Goal: Answer question/provide support: Share knowledge or assist other users

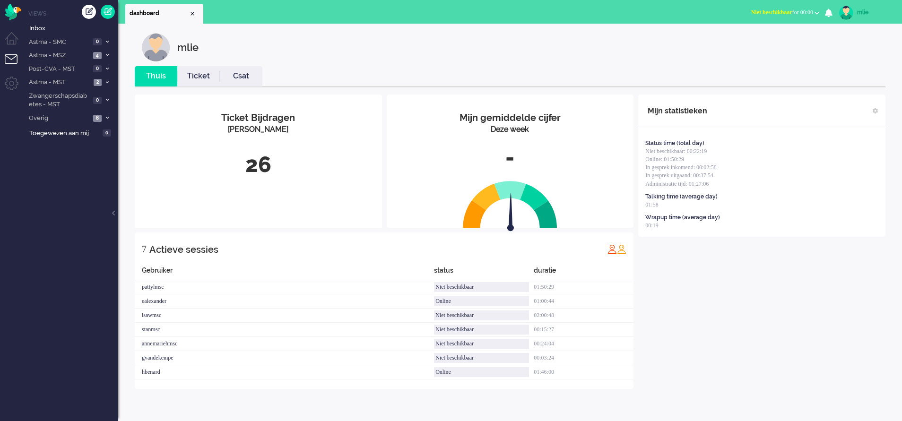
click at [199, 76] on link "Ticket" at bounding box center [198, 76] width 43 height 11
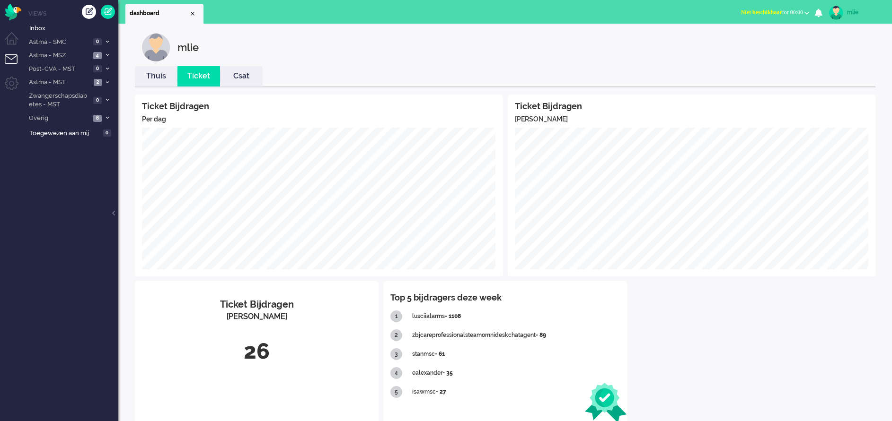
click at [735, 9] on button "Niet beschikbaar for 00:00" at bounding box center [774, 13] width 79 height 14
click at [739, 39] on label "Online" at bounding box center [769, 42] width 75 height 8
click at [105, 82] on span at bounding box center [107, 82] width 7 height 5
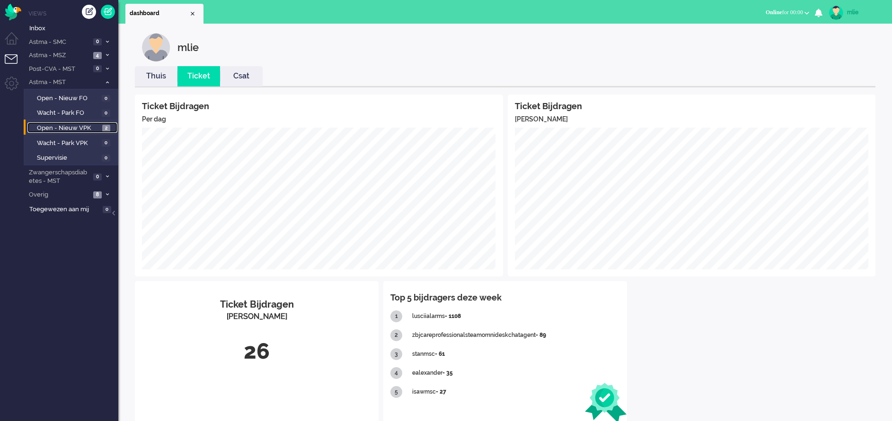
click at [68, 125] on span "Open - Nieuw VPK" at bounding box center [68, 128] width 63 height 9
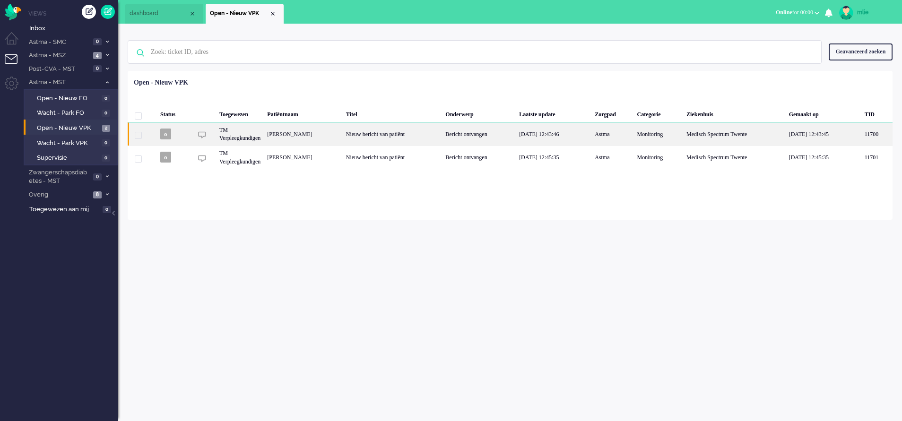
click at [491, 137] on div "Bericht ontvangen" at bounding box center [479, 134] width 74 height 23
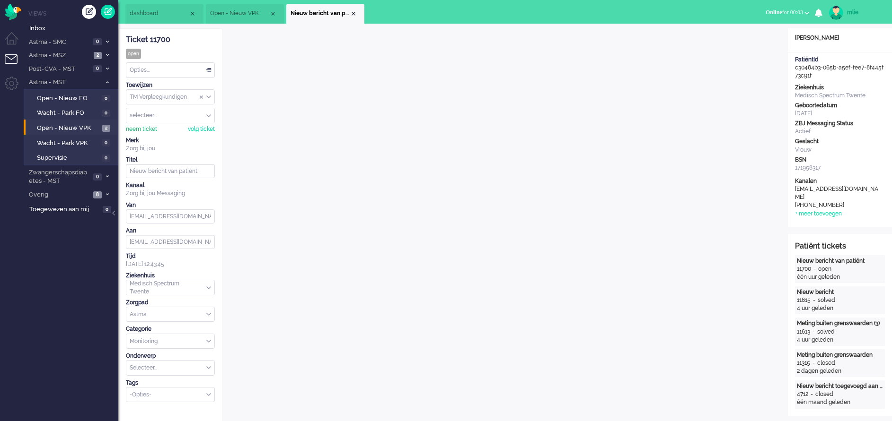
click at [145, 126] on div "neem ticket" at bounding box center [141, 129] width 31 height 8
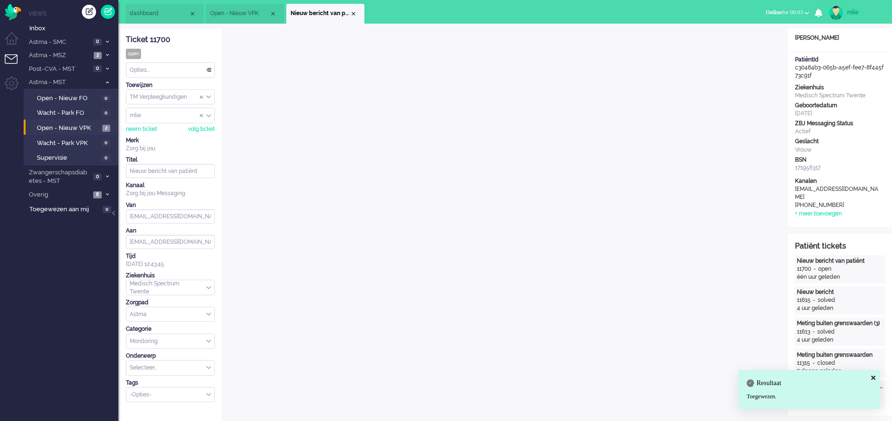
click at [212, 69] on div "Opties..." at bounding box center [170, 70] width 88 height 15
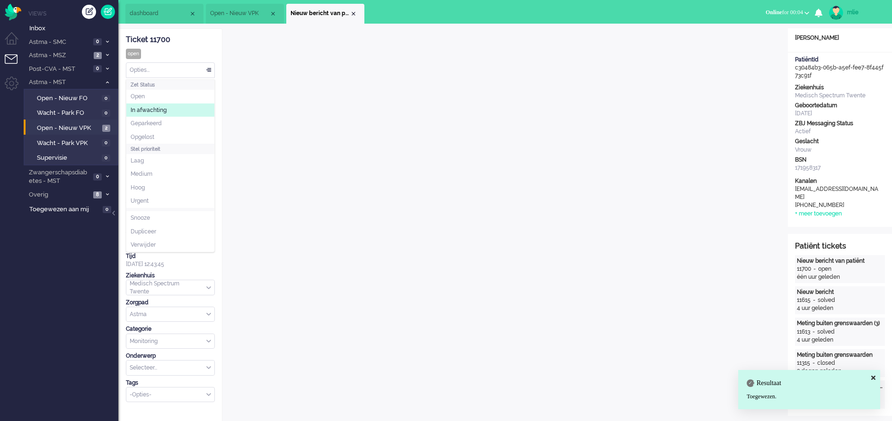
click at [182, 113] on li "In afwachting" at bounding box center [170, 111] width 88 height 14
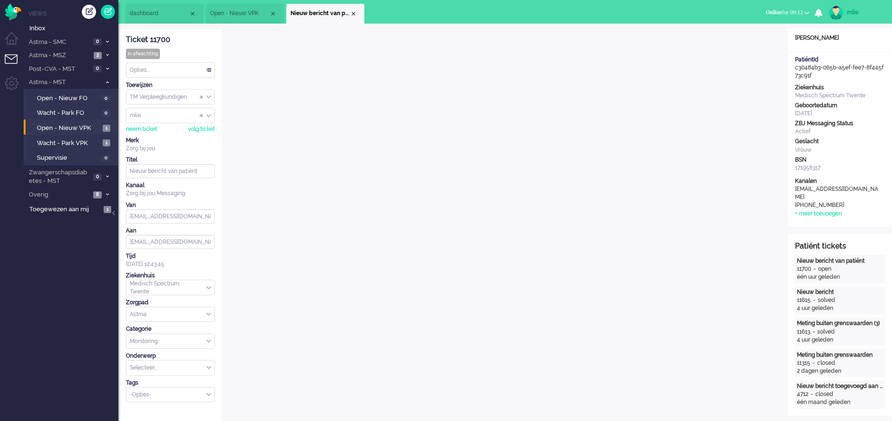
click at [209, 68] on div "Opties..." at bounding box center [170, 70] width 88 height 15
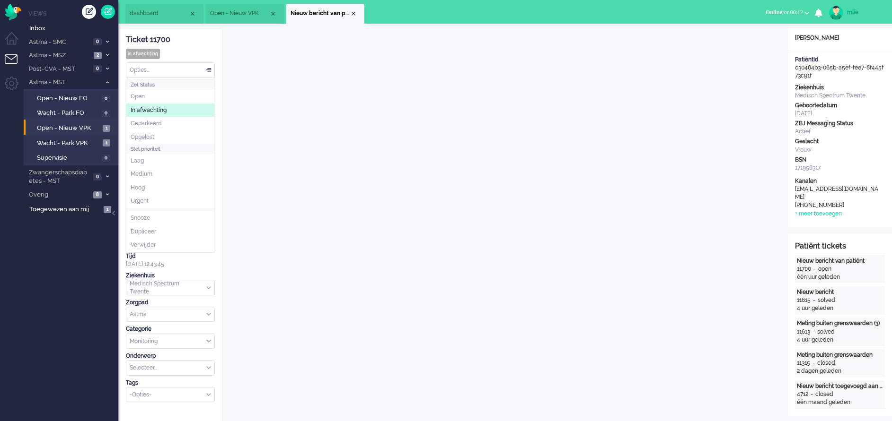
click at [147, 110] on span "In afwachting" at bounding box center [149, 110] width 36 height 8
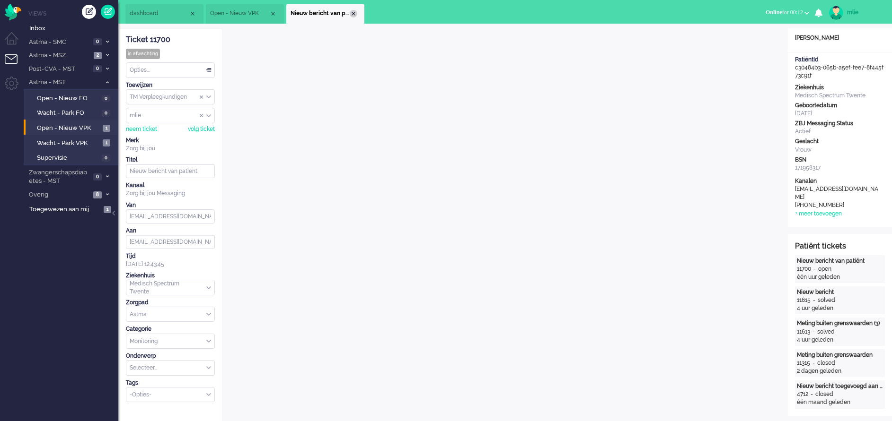
click at [356, 11] on div "Close tab" at bounding box center [354, 14] width 8 height 8
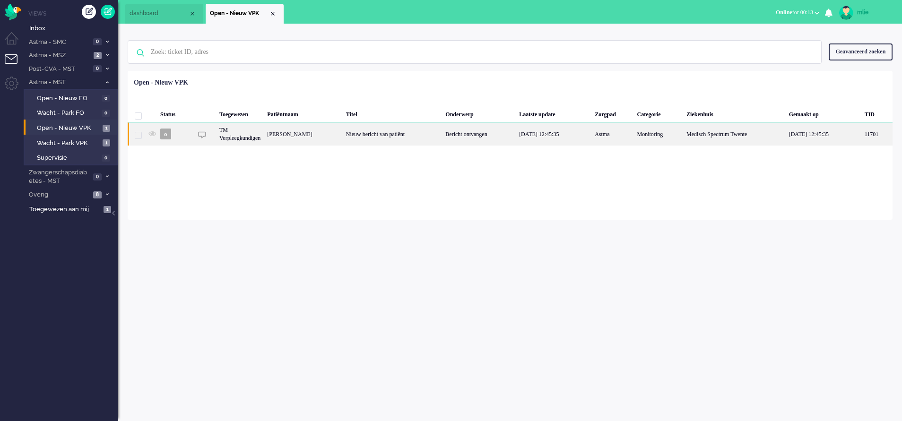
click at [555, 135] on div "[DATE] 12:45:35" at bounding box center [554, 134] width 76 height 23
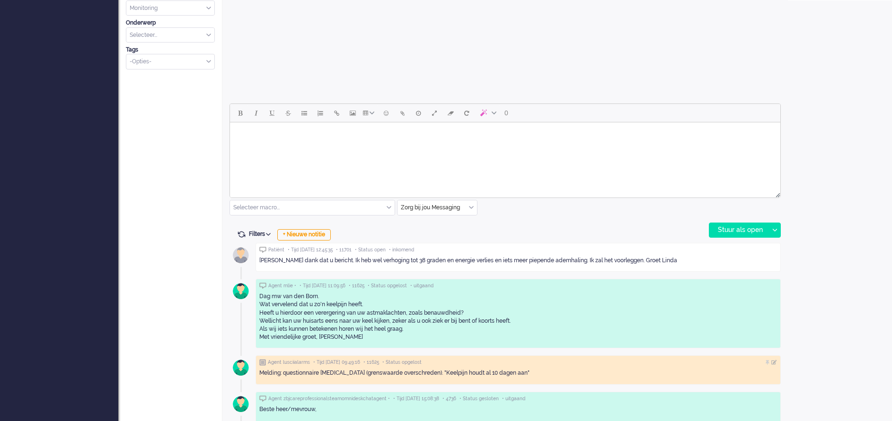
scroll to position [355, 0]
click at [280, 145] on html at bounding box center [505, 133] width 550 height 24
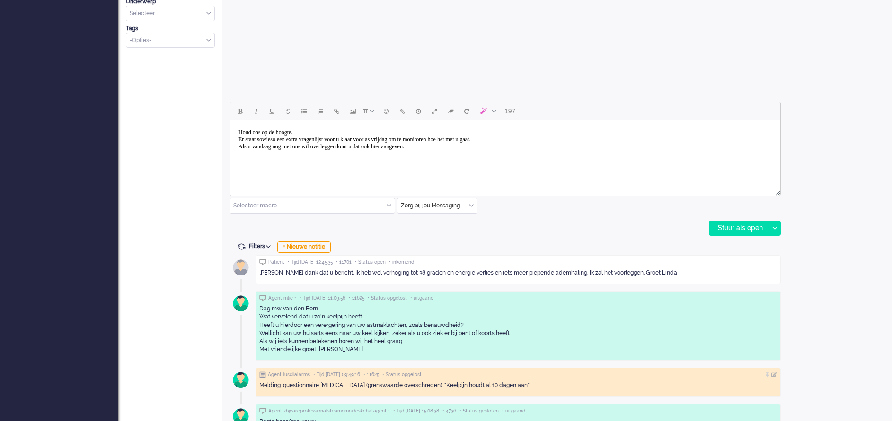
click at [470, 153] on body "Houd ons op de hoogte. Er staat sowieso een extra vragenlijst voor u klaar voor…" at bounding box center [505, 139] width 543 height 31
click at [743, 231] on div "Stuur als open" at bounding box center [738, 228] width 59 height 14
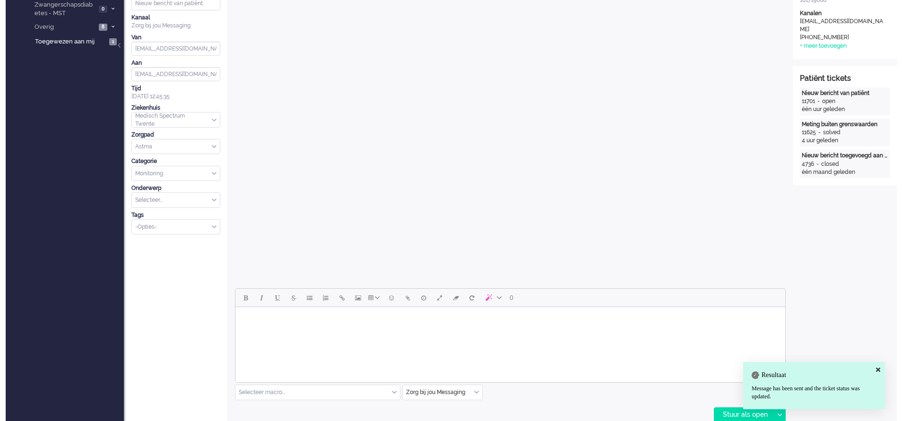
scroll to position [0, 0]
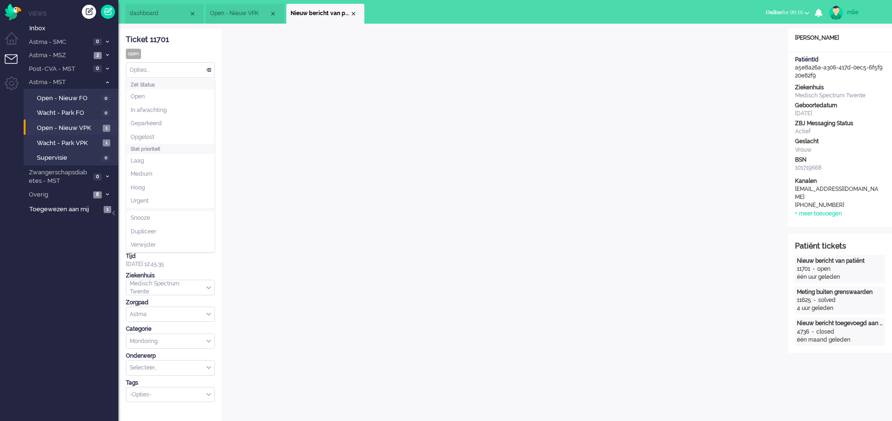
click at [208, 67] on div "Opties..." at bounding box center [170, 70] width 88 height 15
click at [146, 138] on span "Opgelost" at bounding box center [143, 137] width 24 height 8
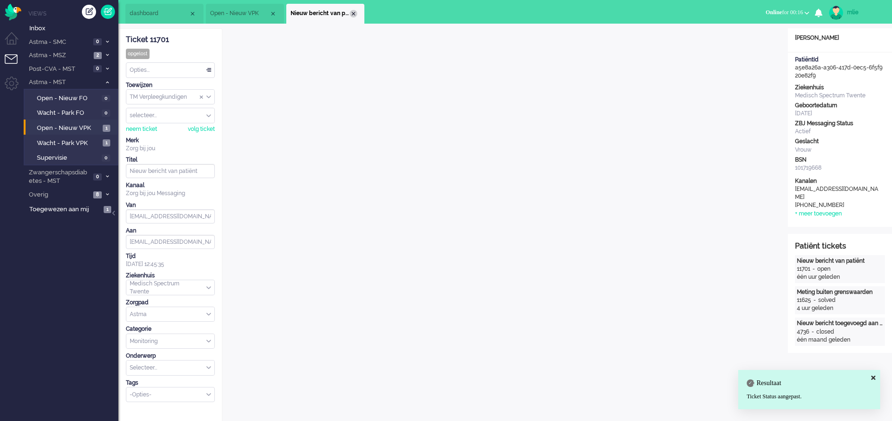
click at [354, 12] on div "Close tab" at bounding box center [354, 14] width 8 height 8
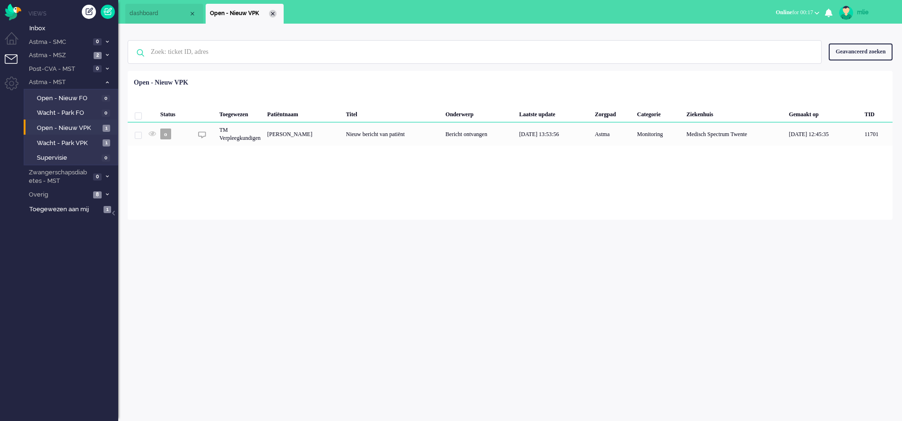
click at [274, 13] on div "Close tab" at bounding box center [273, 14] width 8 height 8
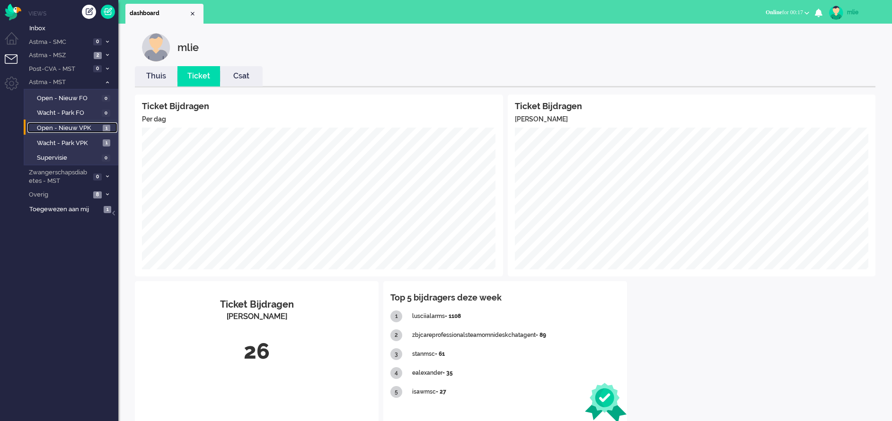
click at [57, 123] on link "Open - Nieuw VPK 1" at bounding box center [72, 128] width 90 height 10
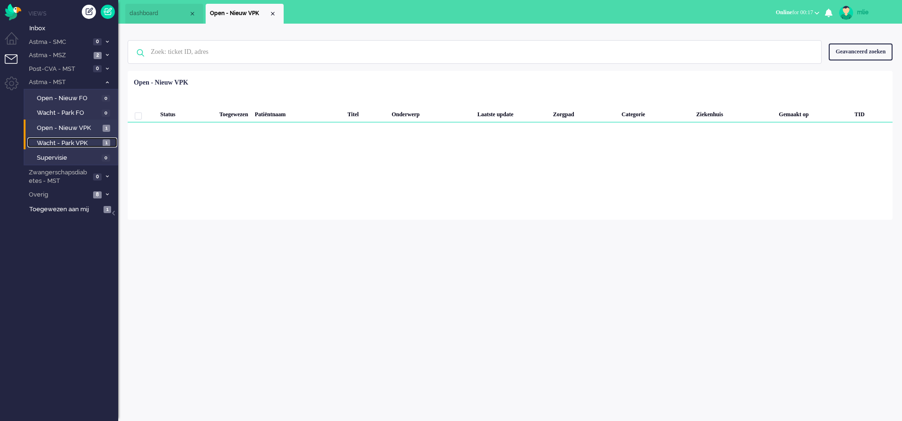
click at [62, 141] on span "Wacht - Park VPK" at bounding box center [68, 143] width 63 height 9
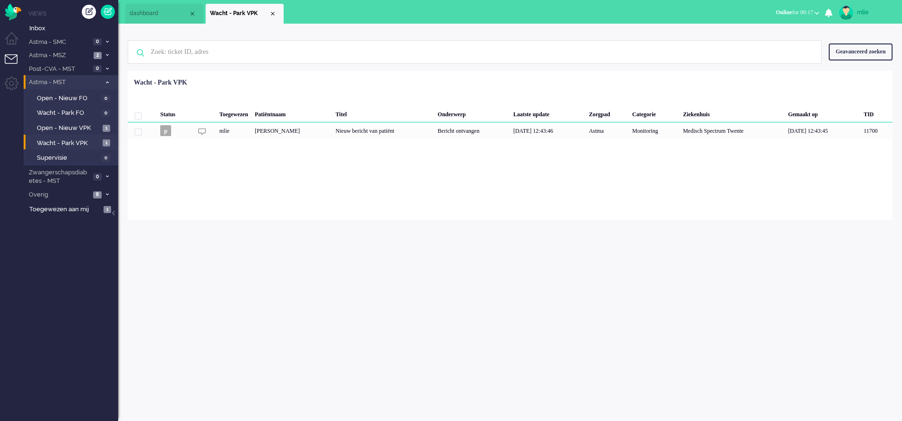
click at [109, 82] on span at bounding box center [107, 82] width 7 height 5
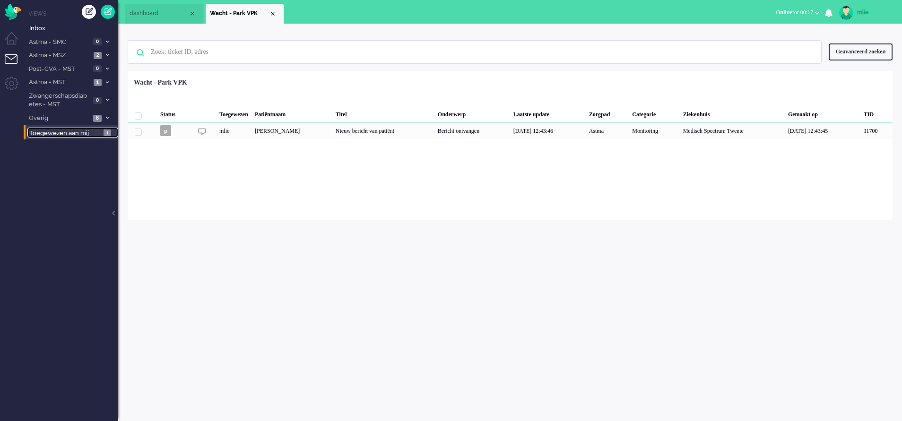
click at [58, 131] on span "Toegewezen aan mij" at bounding box center [64, 133] width 71 height 9
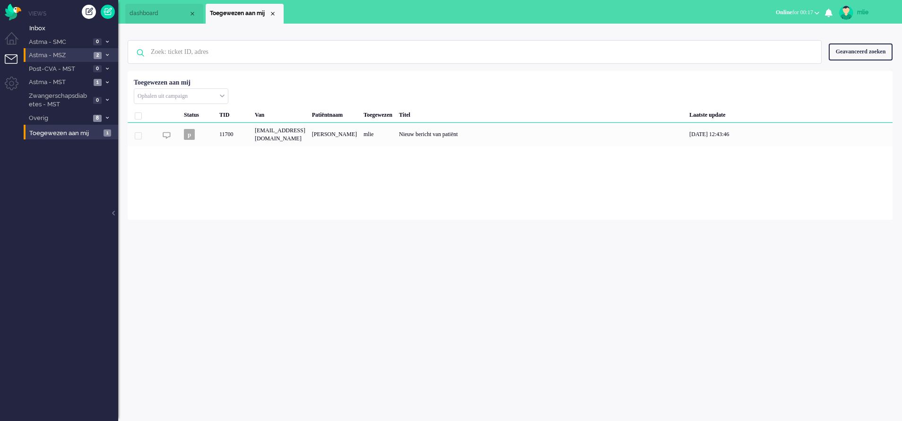
click at [110, 54] on span at bounding box center [107, 55] width 7 height 5
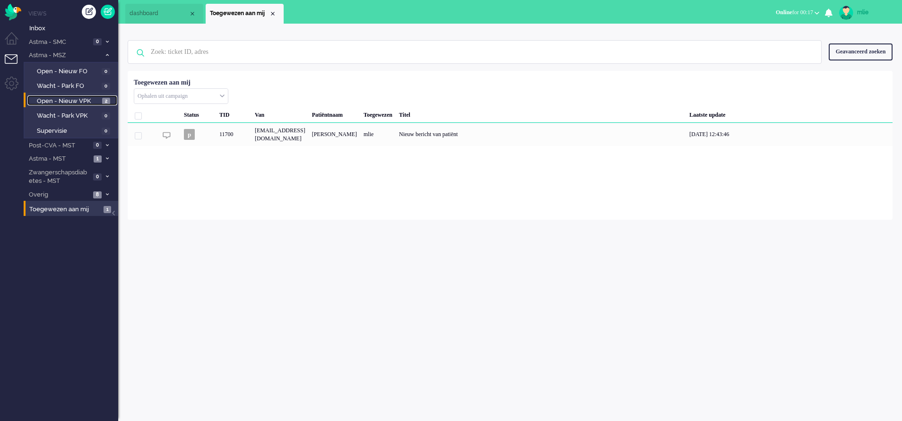
click at [62, 99] on span "Open - Nieuw VPK" at bounding box center [68, 101] width 63 height 9
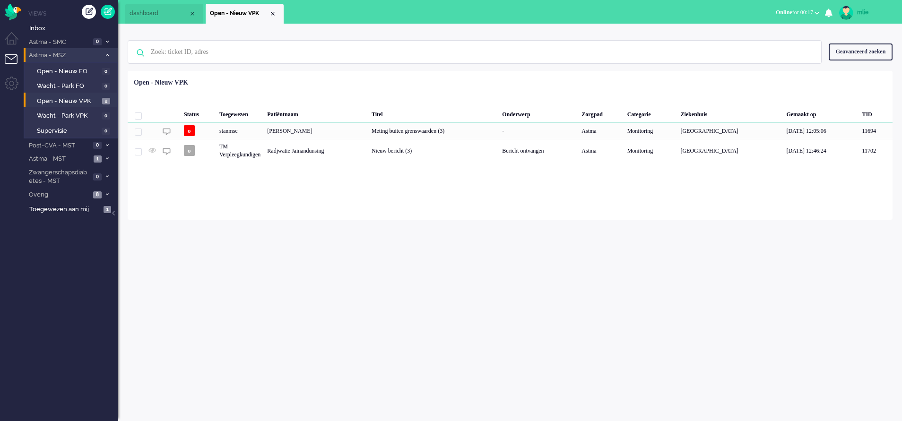
click at [109, 57] on span at bounding box center [107, 55] width 7 height 5
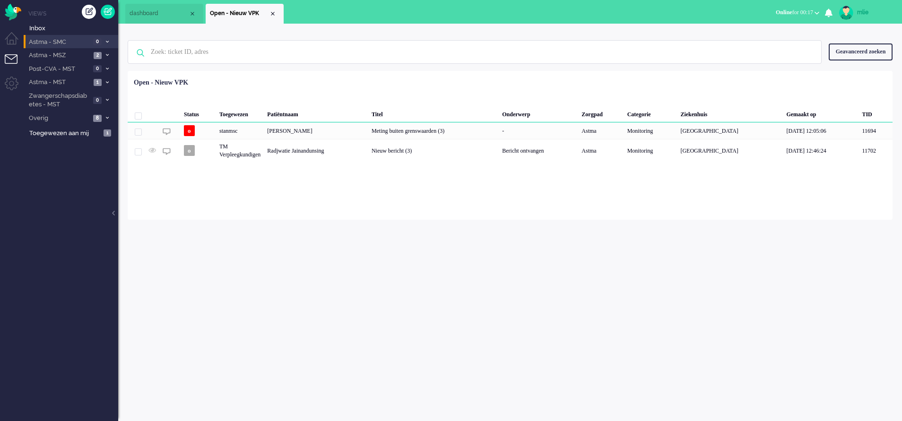
click at [107, 38] on li "Astma - SMC 0" at bounding box center [71, 42] width 95 height 14
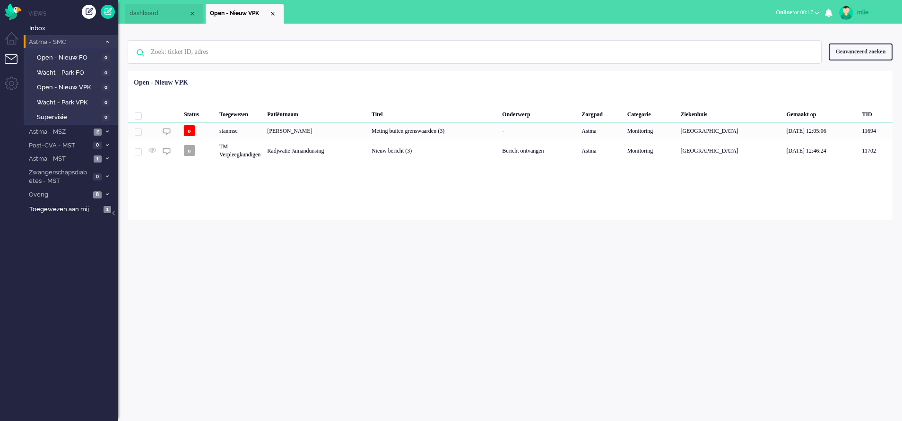
click at [107, 38] on li "Astma - SMC 0" at bounding box center [71, 42] width 95 height 14
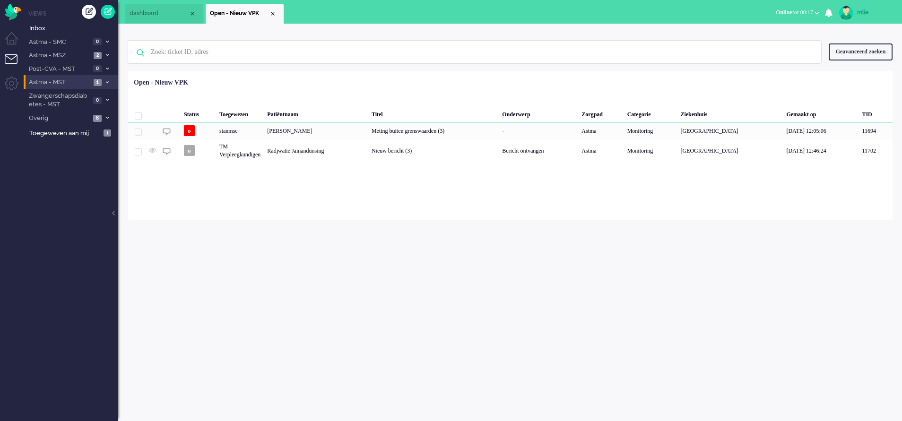
click at [107, 81] on icon at bounding box center [107, 82] width 3 height 3
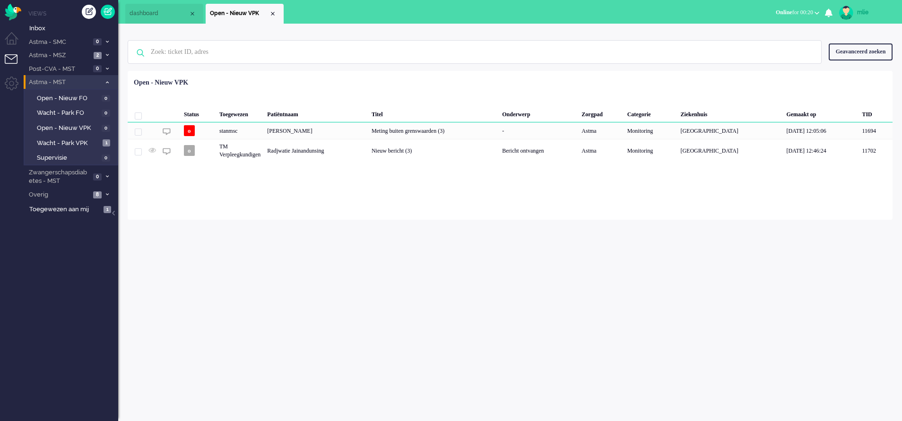
click at [799, 11] on span "Online for 00:20" at bounding box center [794, 12] width 37 height 7
click at [757, 34] on label "Niet beschikbaar" at bounding box center [780, 32] width 75 height 8
click at [73, 139] on span "Wacht - Park VPK" at bounding box center [68, 143] width 63 height 9
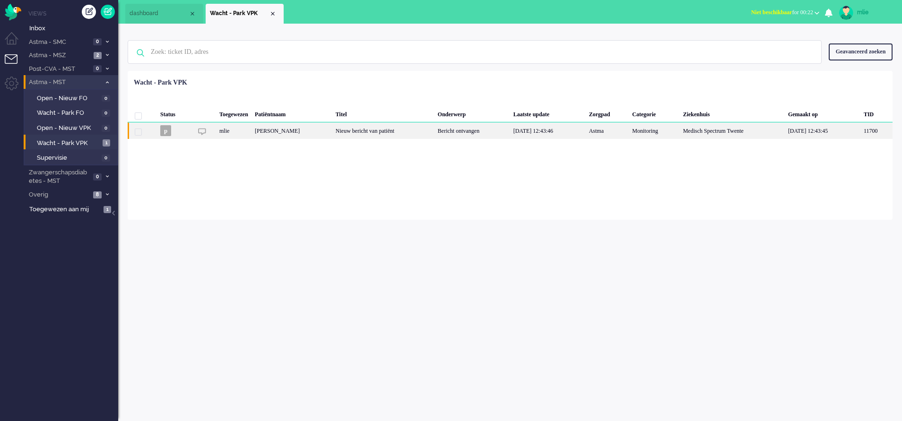
click at [422, 133] on div "Nieuw bericht van patiënt" at bounding box center [384, 131] width 102 height 17
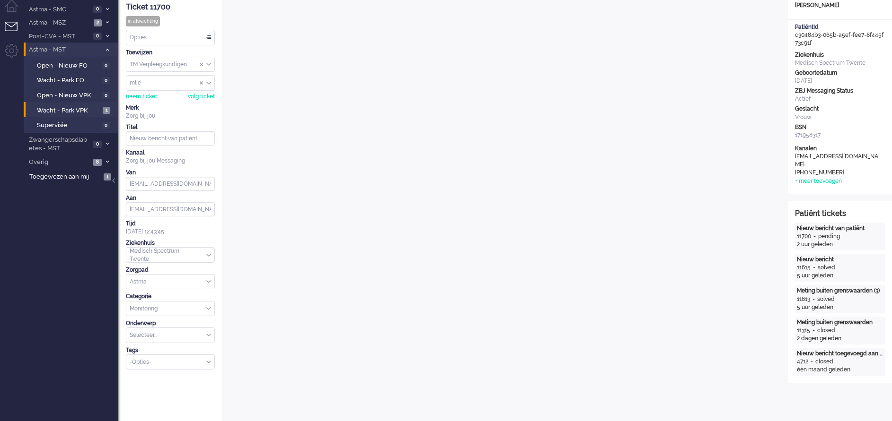
scroll to position [387, 0]
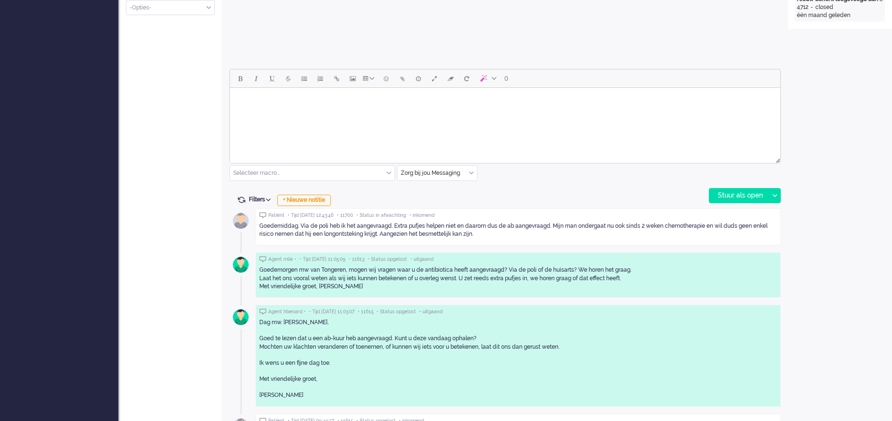
click at [271, 105] on body "Rich Text Area. Press ALT-0 for help." at bounding box center [505, 100] width 543 height 17
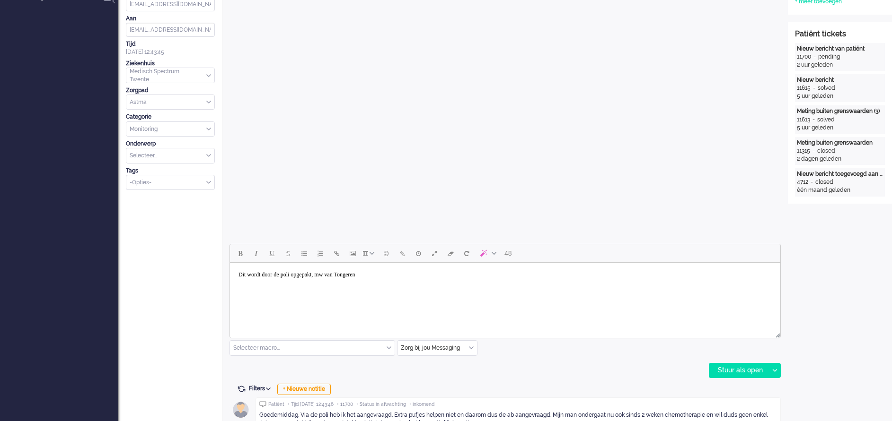
scroll to position [213, 0]
click at [734, 369] on div "Stuur als open" at bounding box center [738, 370] width 59 height 14
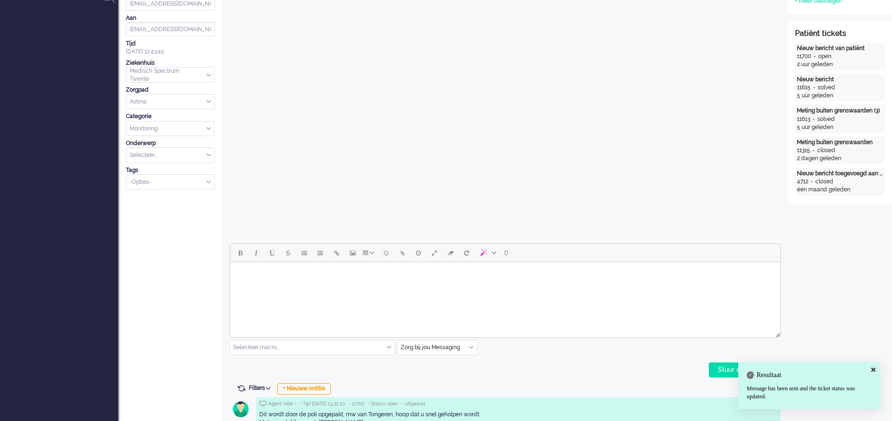
scroll to position [0, 0]
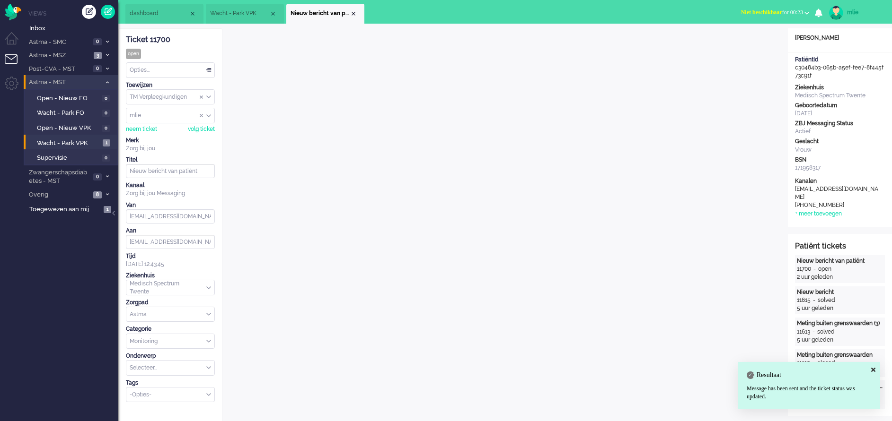
click at [760, 11] on span "Niet beschikbaar" at bounding box center [761, 12] width 41 height 7
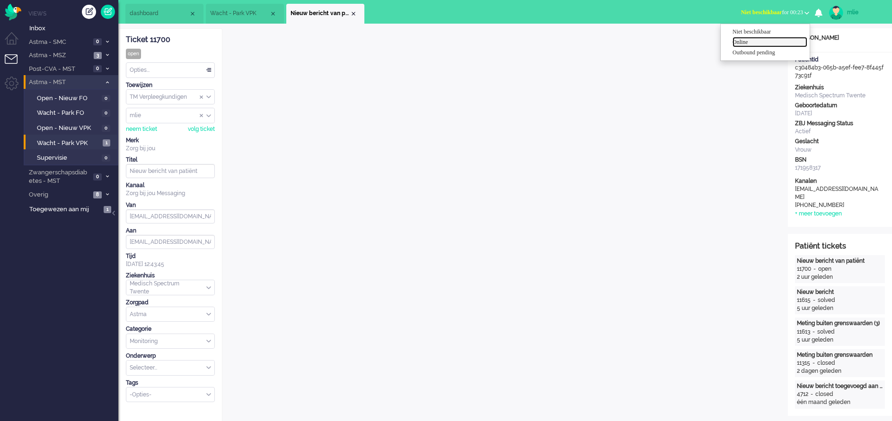
click at [748, 43] on label "Online" at bounding box center [769, 42] width 75 height 8
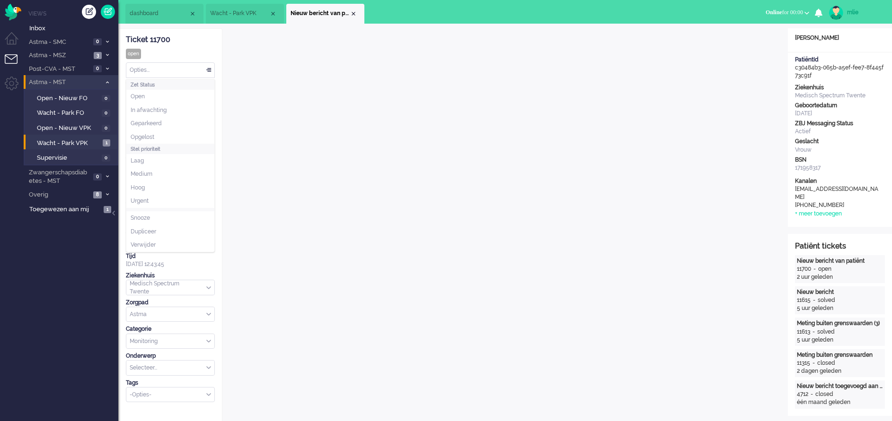
click at [210, 70] on div "Opties..." at bounding box center [170, 70] width 88 height 15
click at [149, 134] on span "Opgelost" at bounding box center [143, 137] width 24 height 8
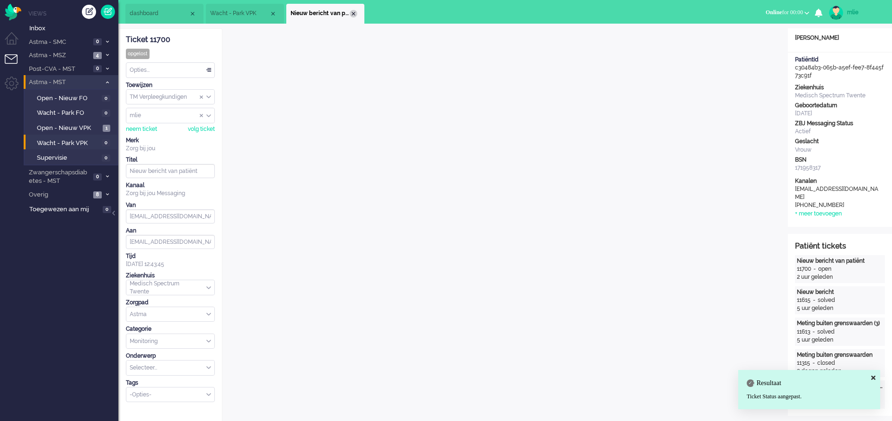
click at [354, 17] on div "Close tab" at bounding box center [354, 14] width 8 height 8
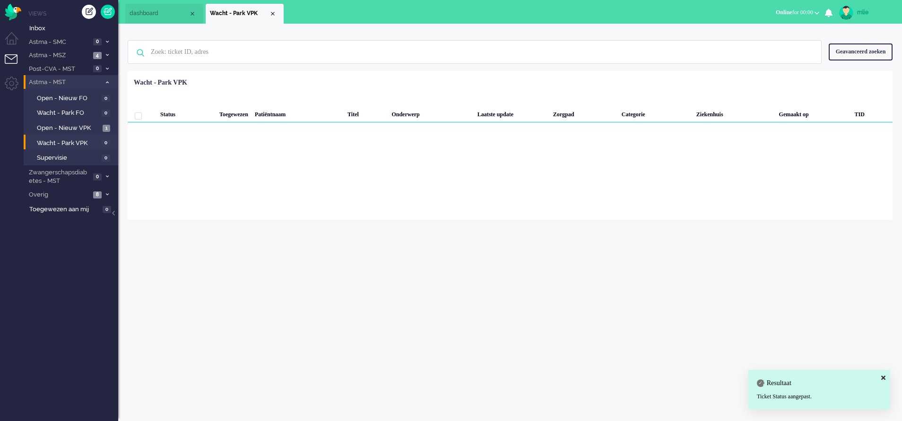
click at [273, 17] on div "Close tab" at bounding box center [273, 14] width 8 height 8
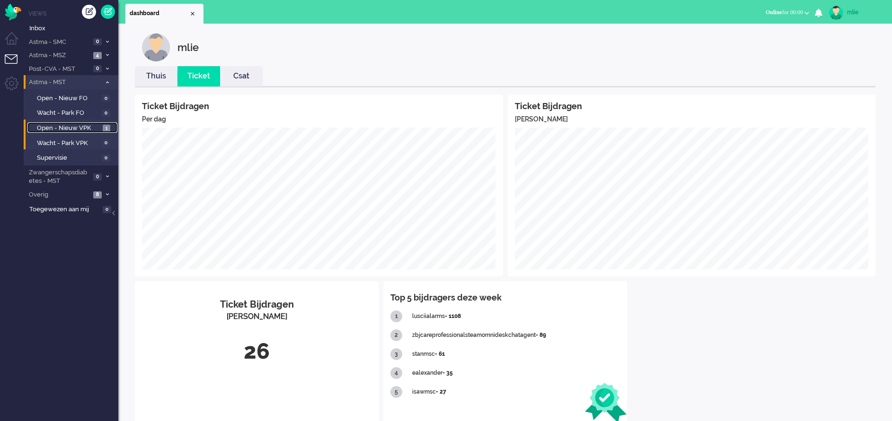
click at [62, 125] on span "Open - Nieuw VPK" at bounding box center [68, 128] width 63 height 9
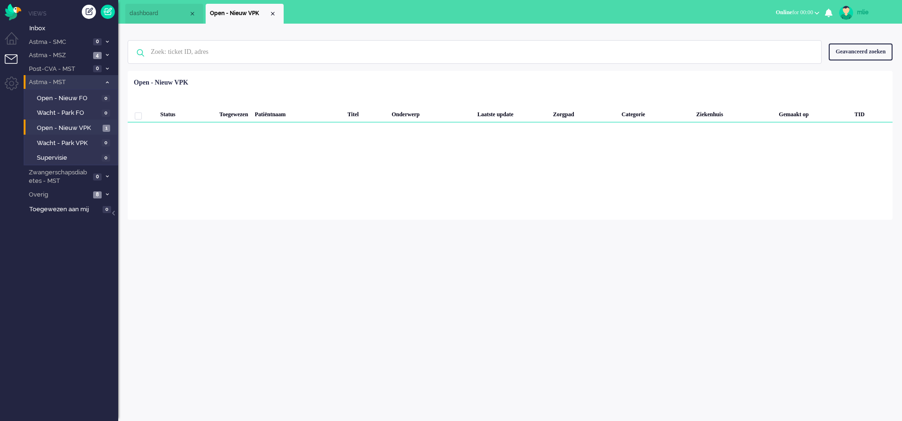
click at [106, 82] on icon at bounding box center [107, 82] width 3 height 3
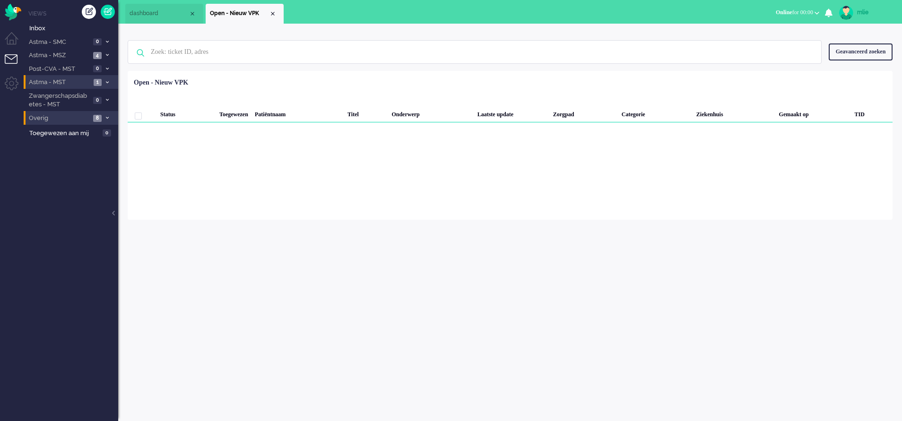
click at [82, 114] on span "Overig" at bounding box center [58, 118] width 63 height 9
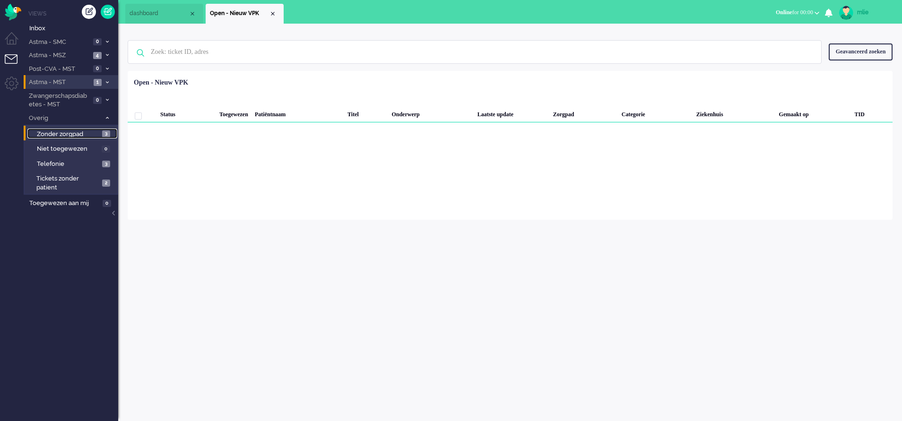
click at [56, 136] on span "Zonder zorgpad" at bounding box center [68, 134] width 63 height 9
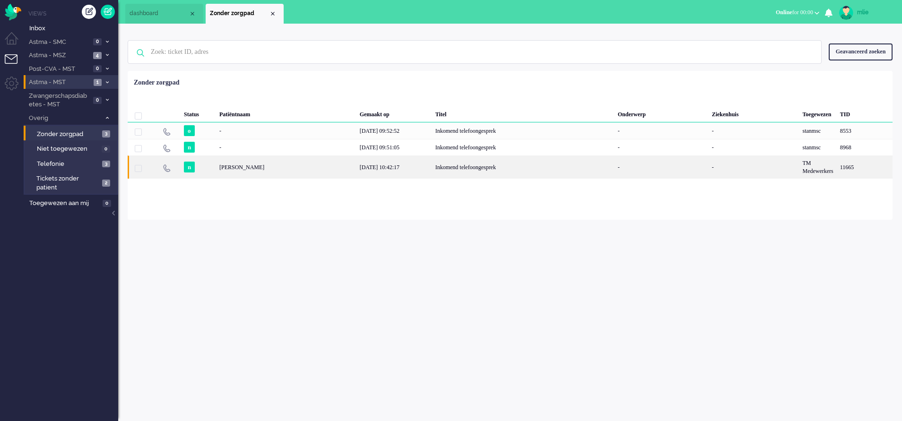
click at [432, 168] on div "Inkomend telefoongesprek" at bounding box center [523, 167] width 183 height 23
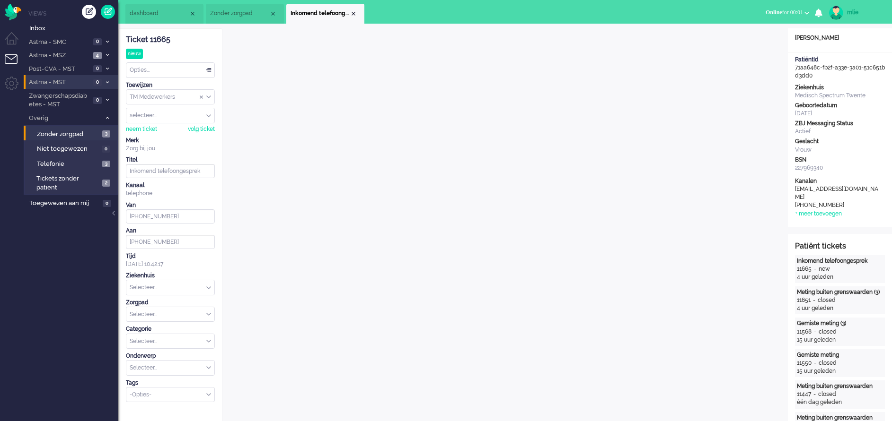
click at [210, 69] on div "Opties..." at bounding box center [170, 70] width 88 height 15
click at [160, 135] on li "Opgelost" at bounding box center [170, 138] width 88 height 14
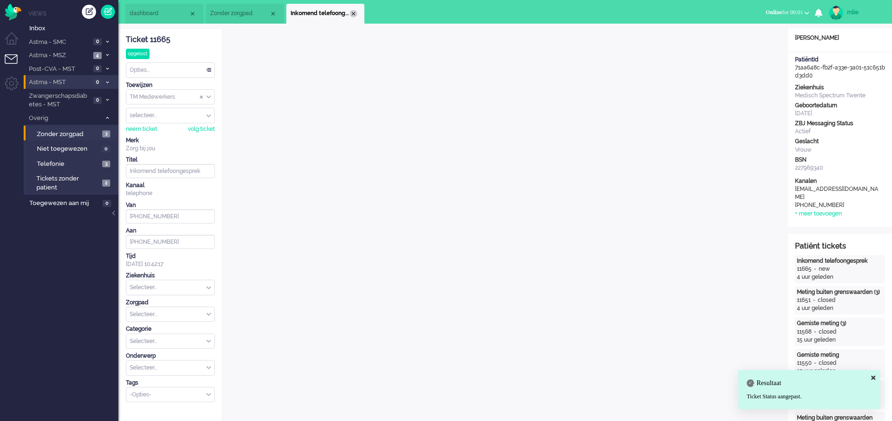
click at [355, 15] on div "Close tab" at bounding box center [354, 14] width 8 height 8
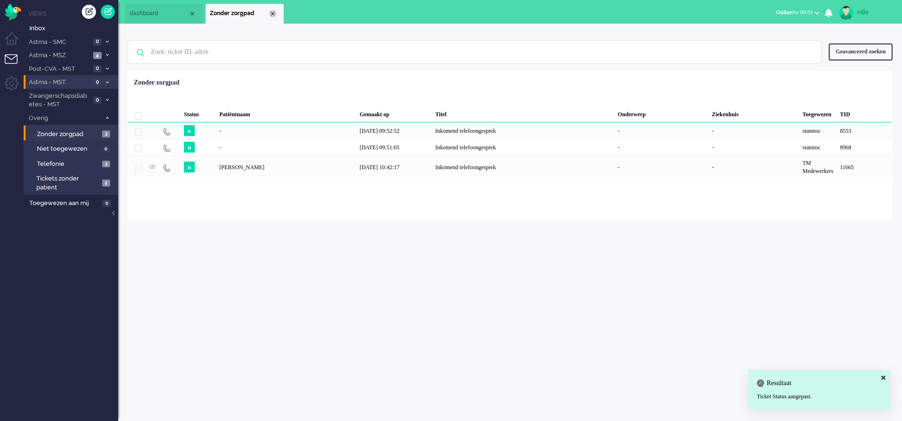
click at [275, 14] on div "Close tab" at bounding box center [273, 14] width 8 height 8
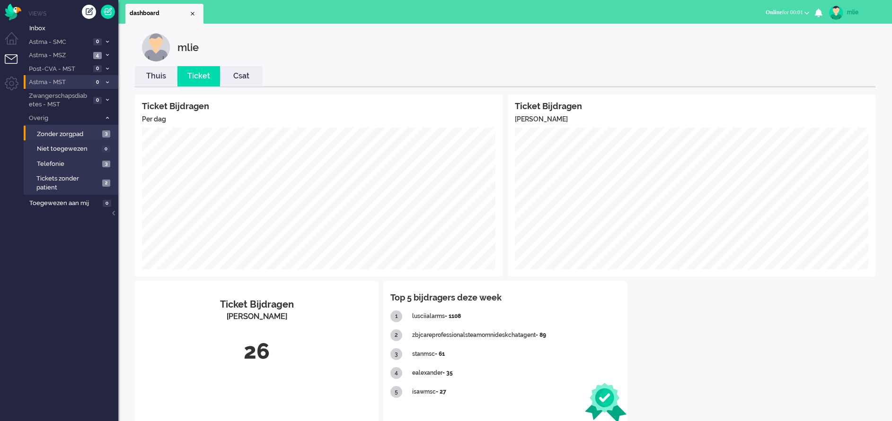
click at [153, 76] on link "Thuis" at bounding box center [156, 76] width 43 height 11
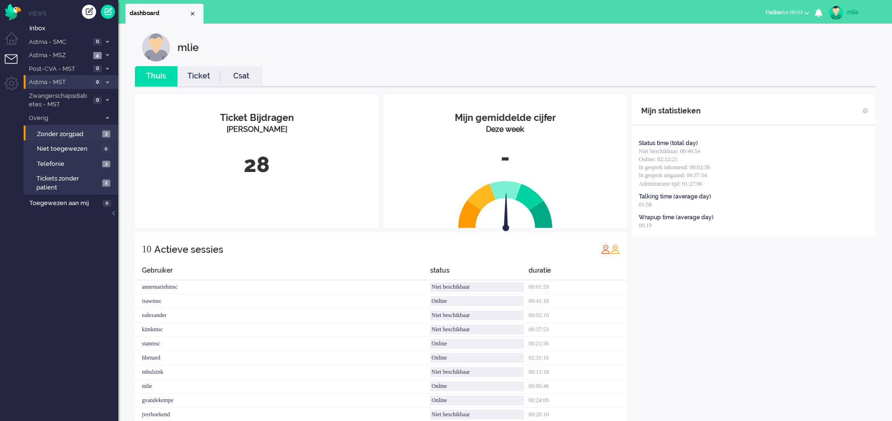
click at [195, 74] on link "Ticket" at bounding box center [198, 76] width 43 height 11
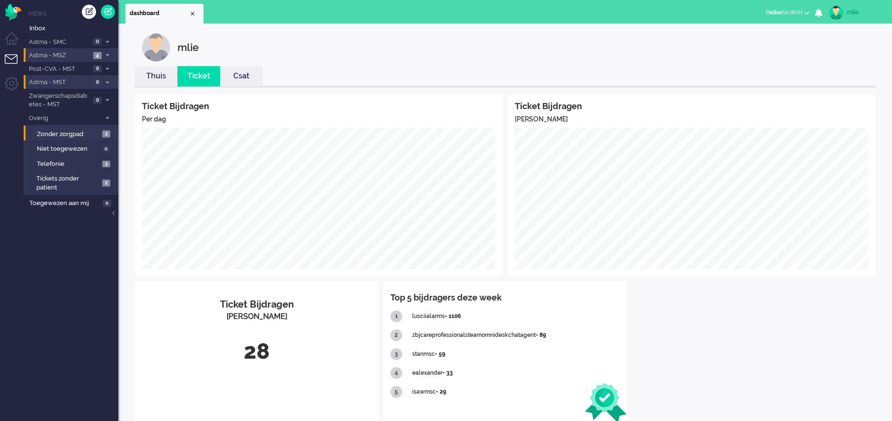
click at [109, 53] on li "Astma - MSZ 4" at bounding box center [71, 55] width 95 height 14
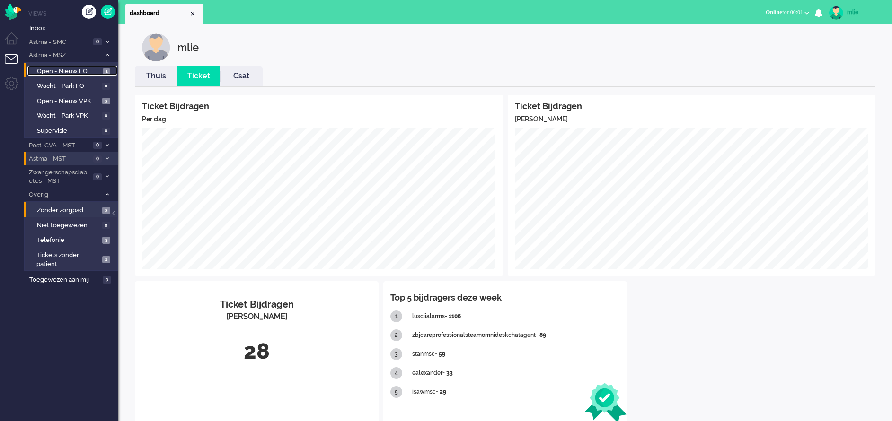
click at [48, 71] on span "Open - Nieuw FO" at bounding box center [68, 71] width 63 height 9
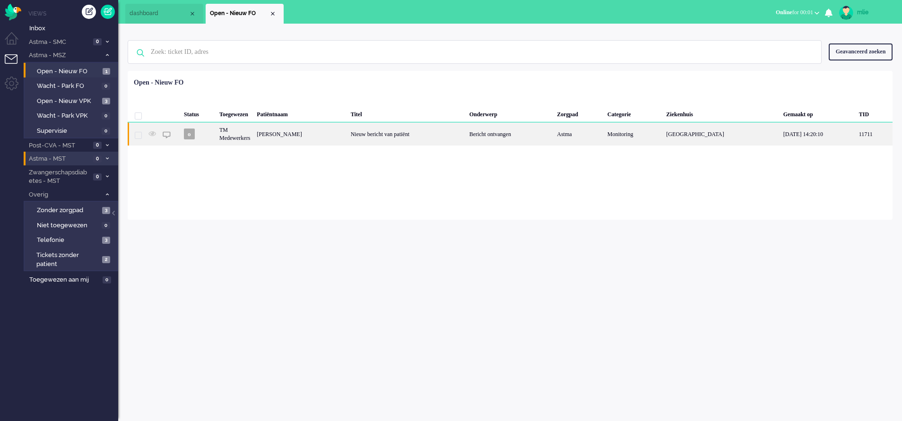
click at [464, 133] on div "Nieuw bericht van patiënt" at bounding box center [407, 134] width 119 height 23
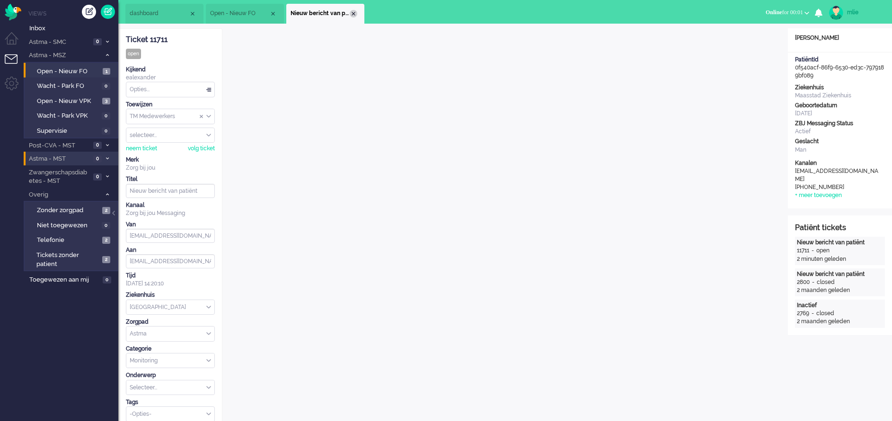
click at [353, 14] on div "Close tab" at bounding box center [354, 14] width 8 height 8
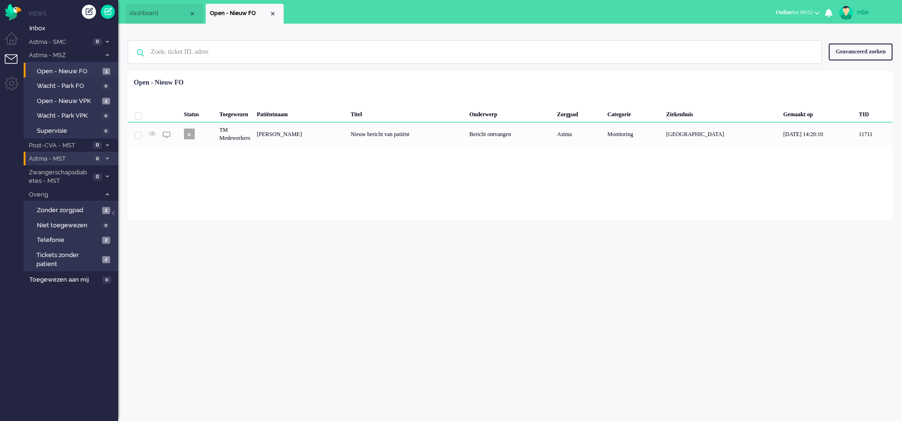
click at [149, 9] on span "dashboard" at bounding box center [159, 13] width 59 height 8
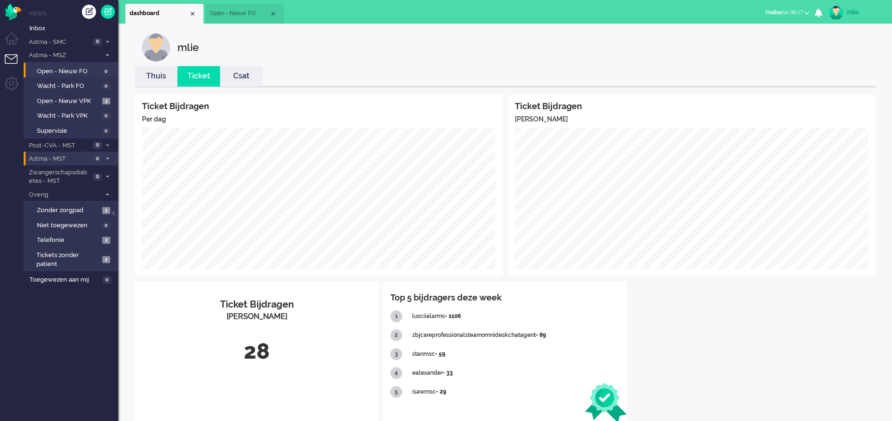
click at [240, 16] on span "Open - Nieuw FO" at bounding box center [239, 13] width 59 height 8
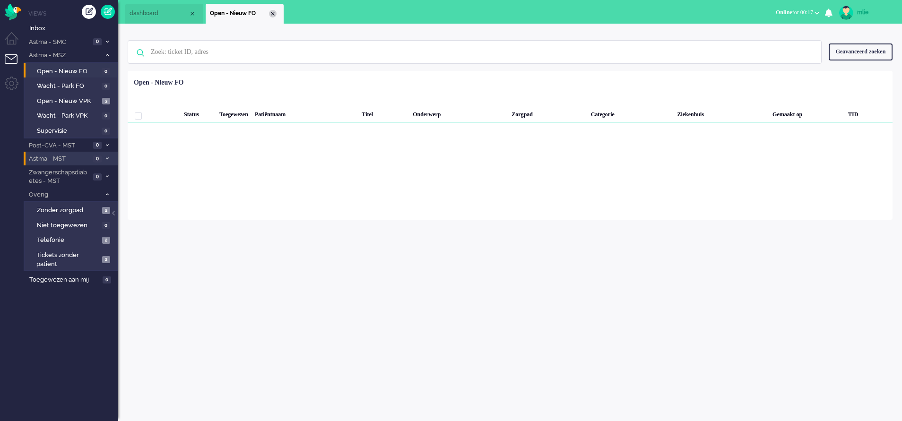
click at [275, 16] on div "Close tab" at bounding box center [273, 14] width 8 height 8
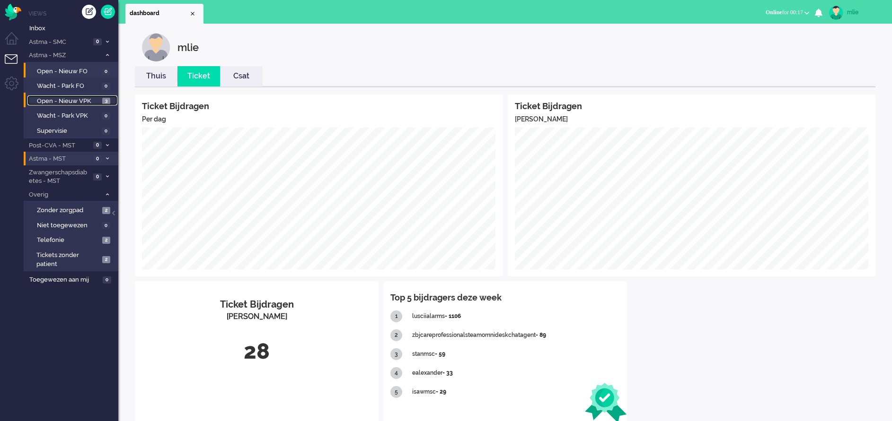
click at [66, 101] on span "Open - Nieuw VPK" at bounding box center [68, 101] width 63 height 9
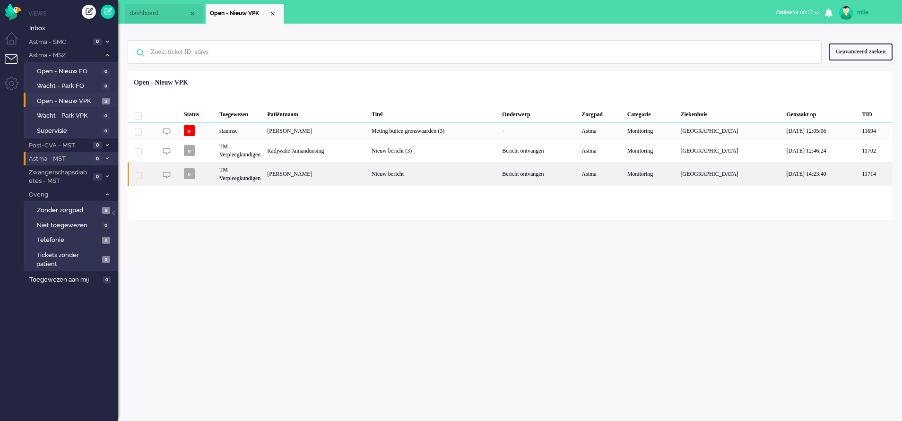
click at [488, 172] on div "Nieuw bericht" at bounding box center [433, 173] width 131 height 23
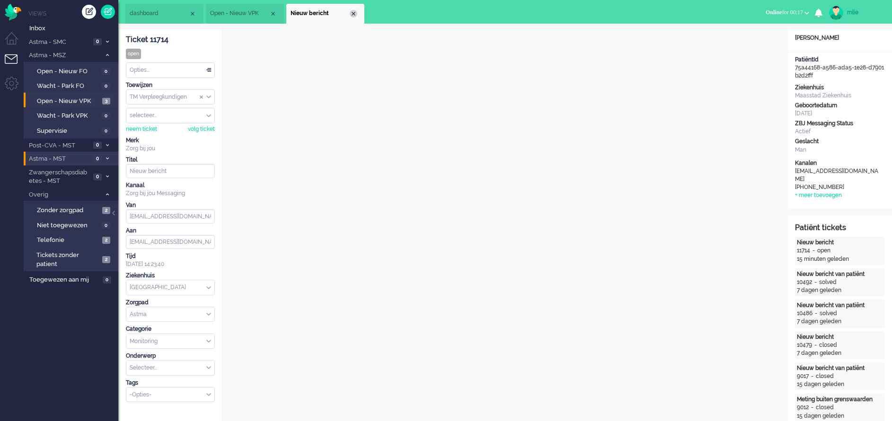
click at [354, 13] on div "Close tab" at bounding box center [354, 14] width 8 height 8
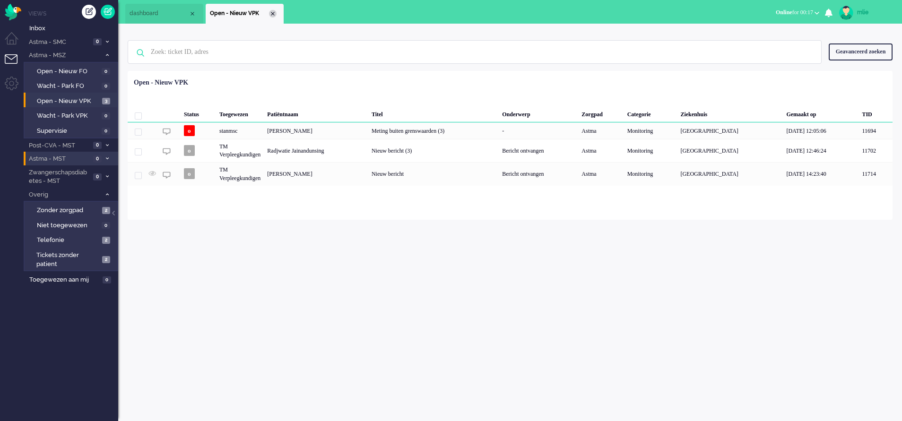
click at [272, 13] on div "Close tab" at bounding box center [273, 14] width 8 height 8
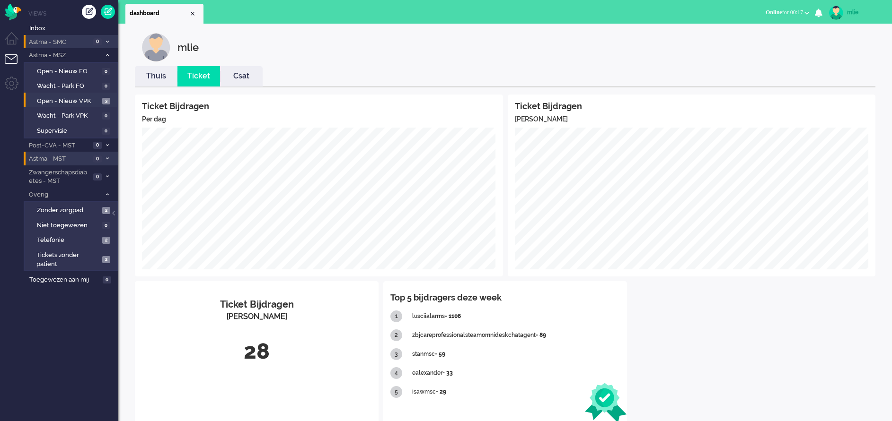
click at [107, 39] on span at bounding box center [107, 41] width 7 height 5
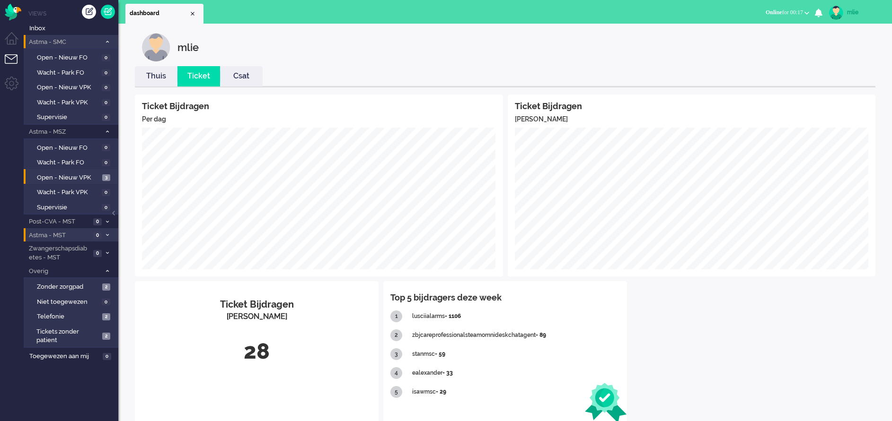
click at [107, 39] on span at bounding box center [107, 41] width 7 height 5
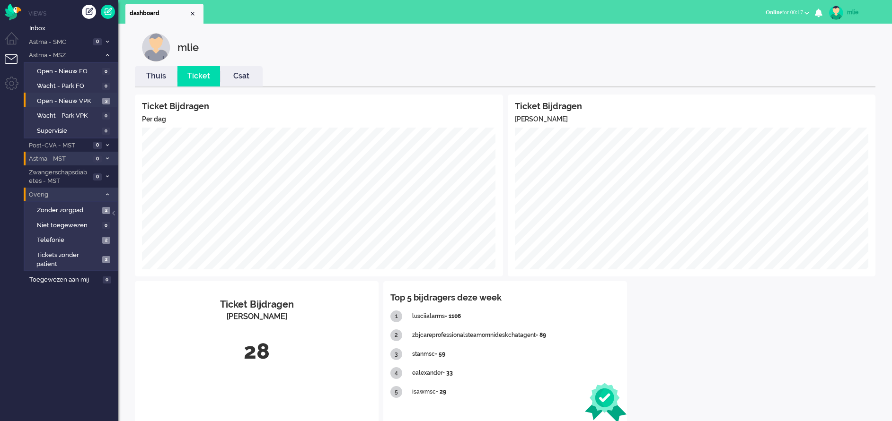
click at [108, 195] on icon at bounding box center [107, 194] width 3 height 3
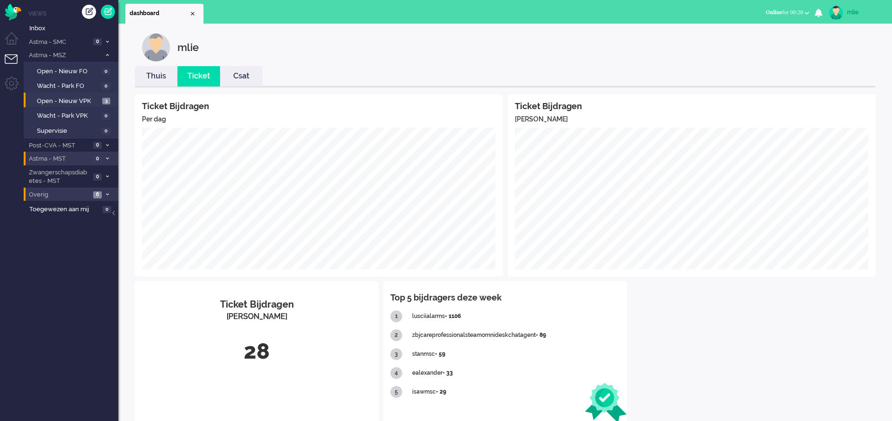
click at [154, 79] on link "Thuis" at bounding box center [156, 76] width 43 height 11
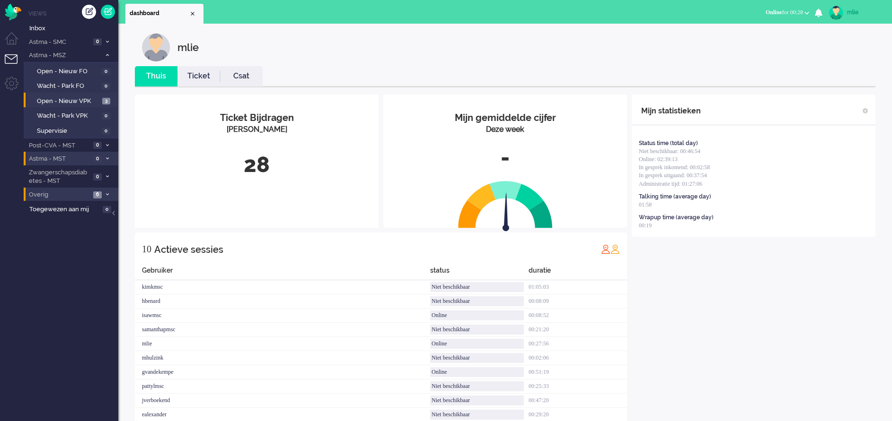
click at [200, 73] on link "Ticket" at bounding box center [198, 76] width 43 height 11
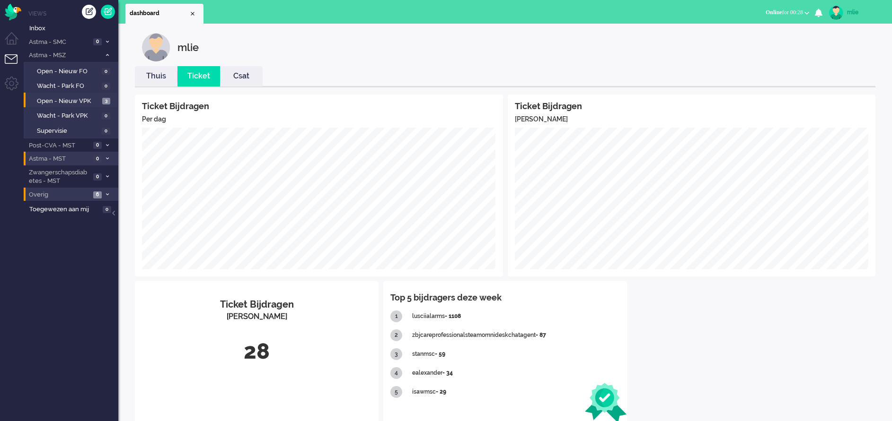
click at [850, 15] on div "mlie" at bounding box center [864, 12] width 35 height 9
click at [825, 75] on link "Uitloggen" at bounding box center [853, 75] width 65 height 9
